Goal: Task Accomplishment & Management: Manage account settings

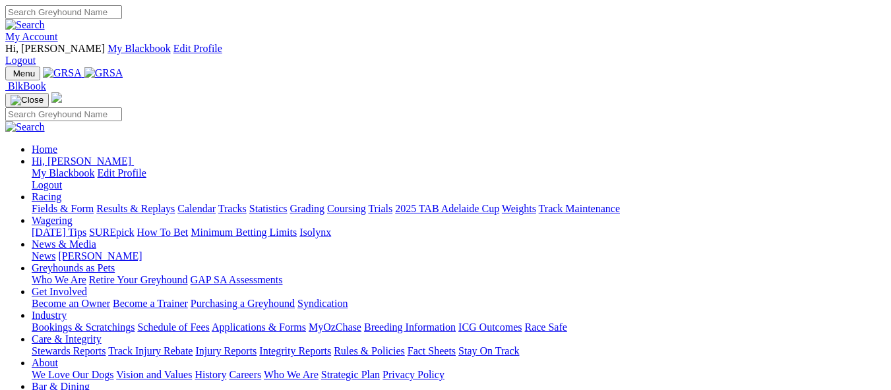
click at [58, 31] on link "My Account" at bounding box center [31, 36] width 53 height 11
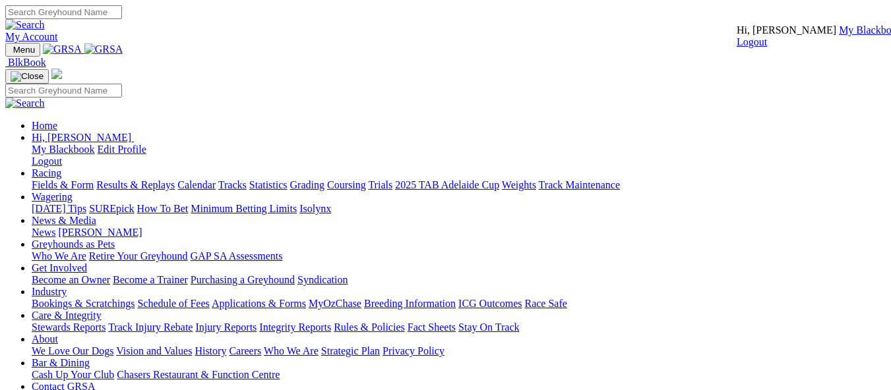
click at [839, 36] on link "My Blackbook" at bounding box center [870, 29] width 63 height 11
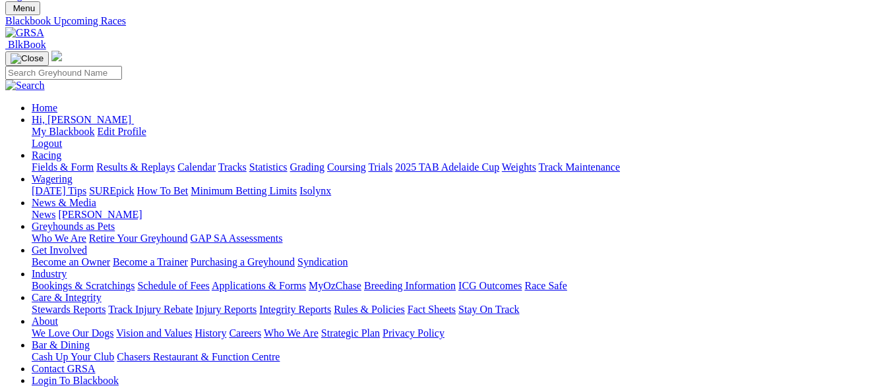
scroll to position [79, 0]
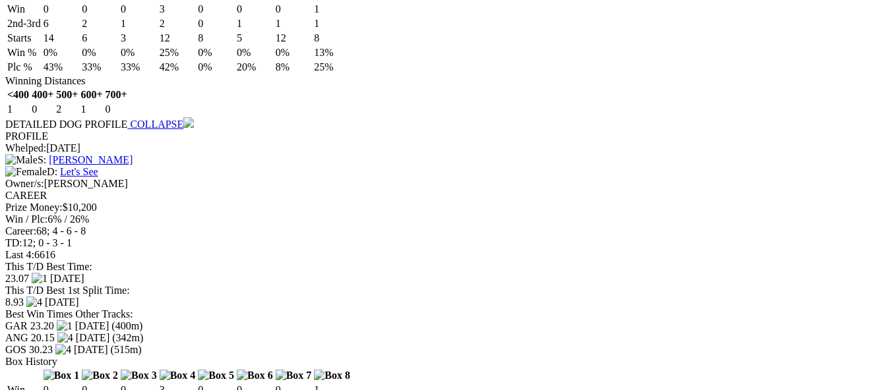
scroll to position [1240, 0]
